Goal: Transaction & Acquisition: Subscribe to service/newsletter

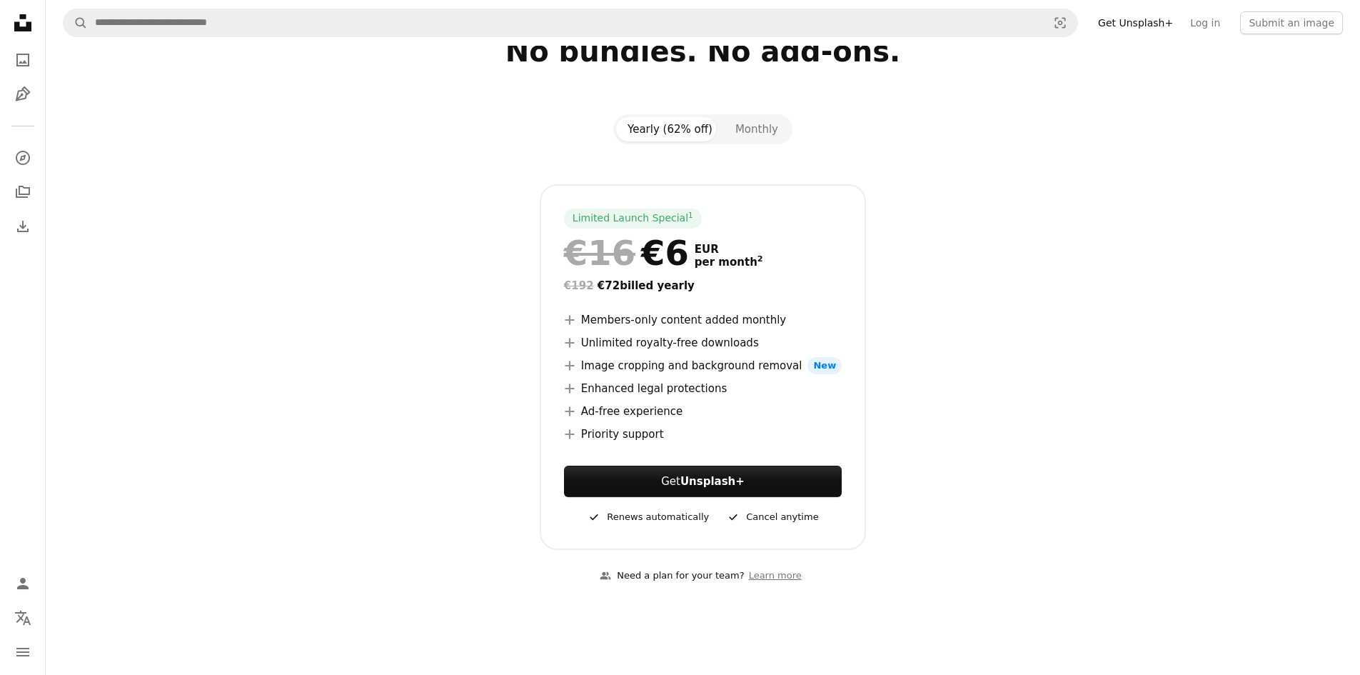
scroll to position [143, 0]
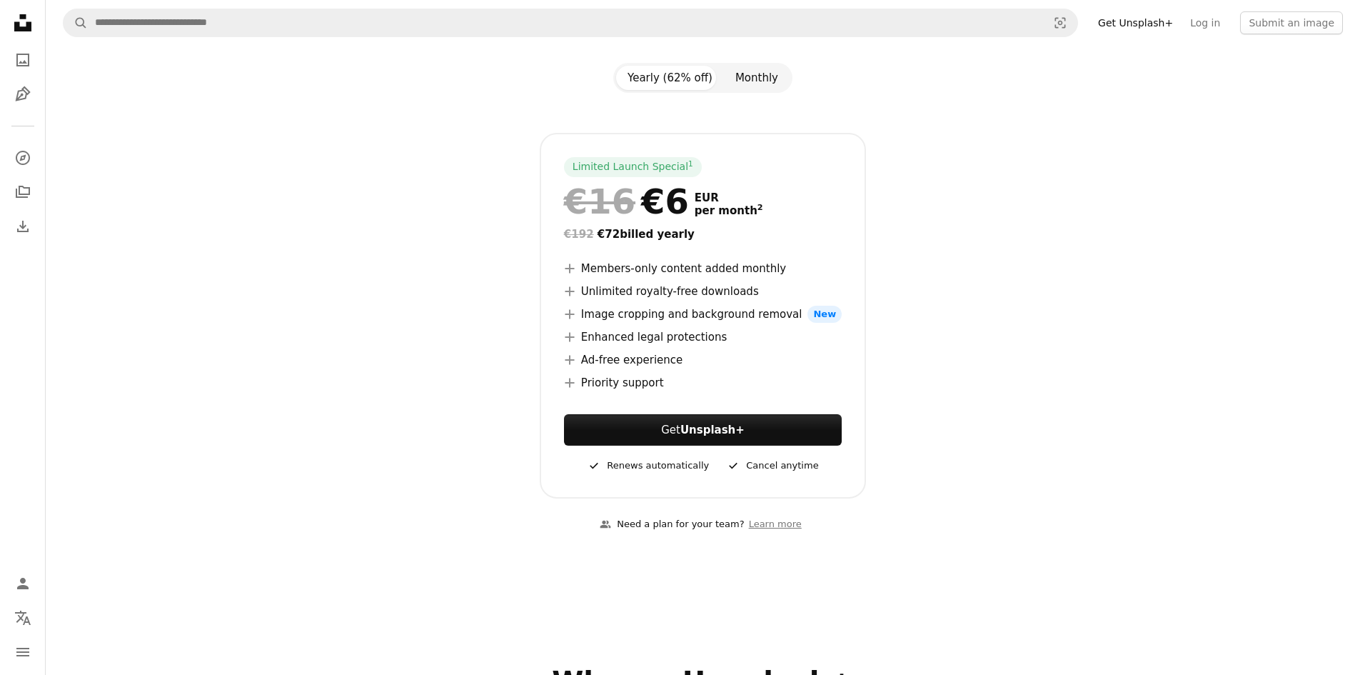
click at [746, 78] on button "Monthly" at bounding box center [757, 78] width 66 height 24
click at [693, 82] on button "Yearly (62% off)" at bounding box center [670, 78] width 108 height 24
click at [735, 77] on button "Monthly" at bounding box center [757, 78] width 66 height 24
click at [690, 79] on button "Yearly (62% off)" at bounding box center [670, 78] width 108 height 24
